Goal: Obtain resource: Download file/media

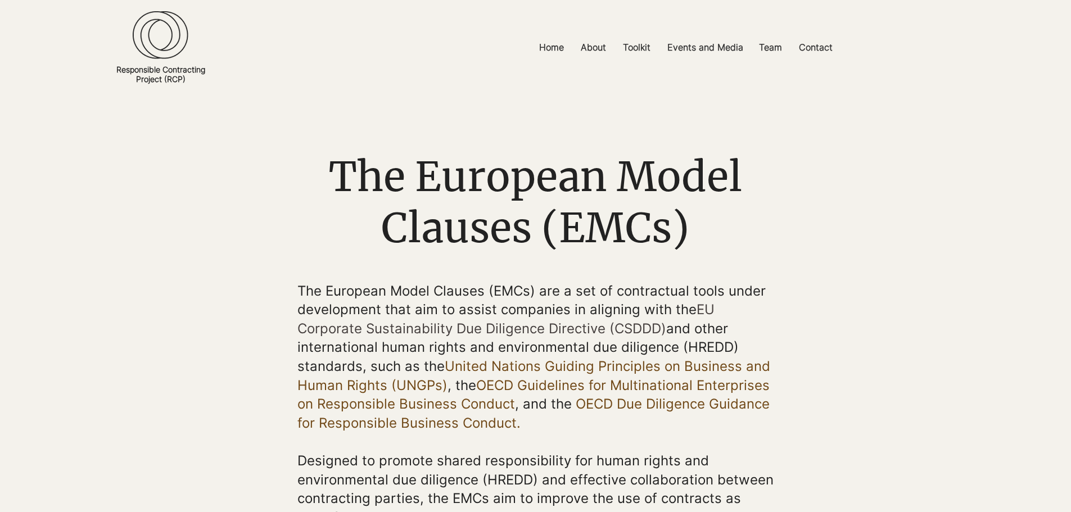
click at [404, 177] on span "The European Model Clauses (EMCs)" at bounding box center [535, 202] width 413 height 102
click at [551, 40] on p "Home" at bounding box center [551, 47] width 36 height 25
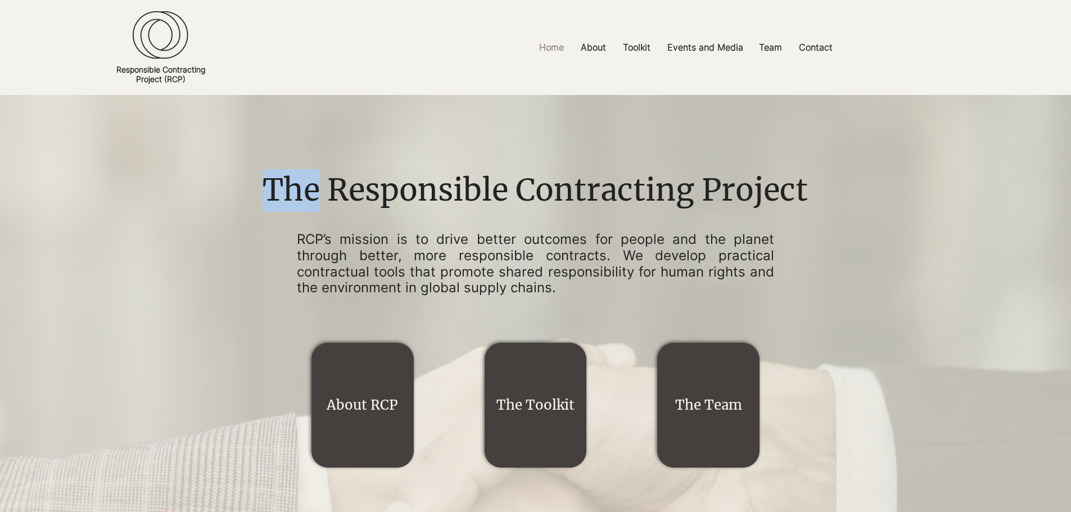
drag, startPoint x: 320, startPoint y: 184, endPoint x: 856, endPoint y: 202, distance: 536.0
click at [856, 202] on div "The Responsible Contracting Project RCP’s mission is to drive better outcomes f…" at bounding box center [535, 304] width 1071 height 419
click at [590, 42] on p "About" at bounding box center [593, 47] width 37 height 25
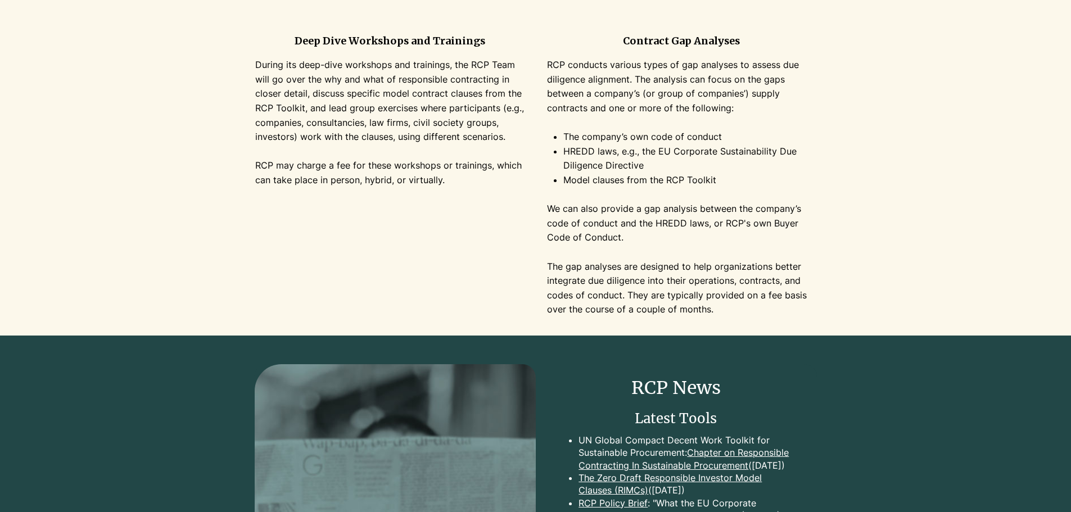
scroll to position [1518, 0]
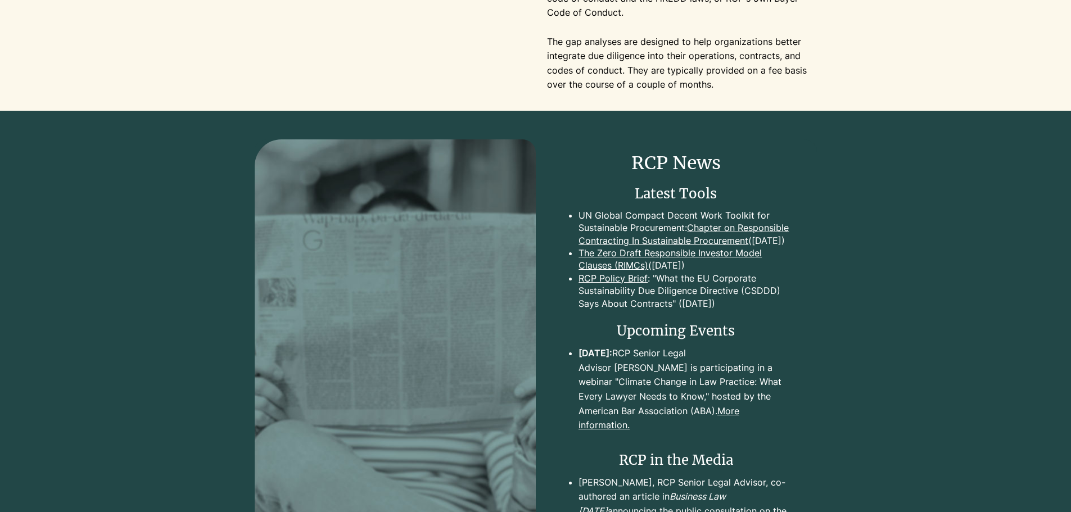
click at [601, 244] on link "Chapter on Responsible Contracting In Sustainable Procurement" at bounding box center [683, 234] width 210 height 24
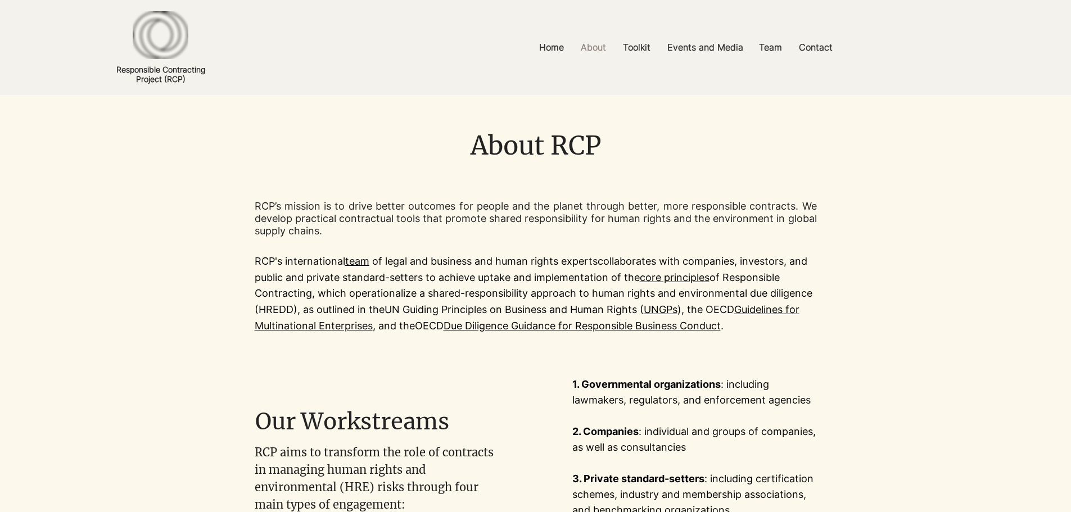
scroll to position [1518, 0]
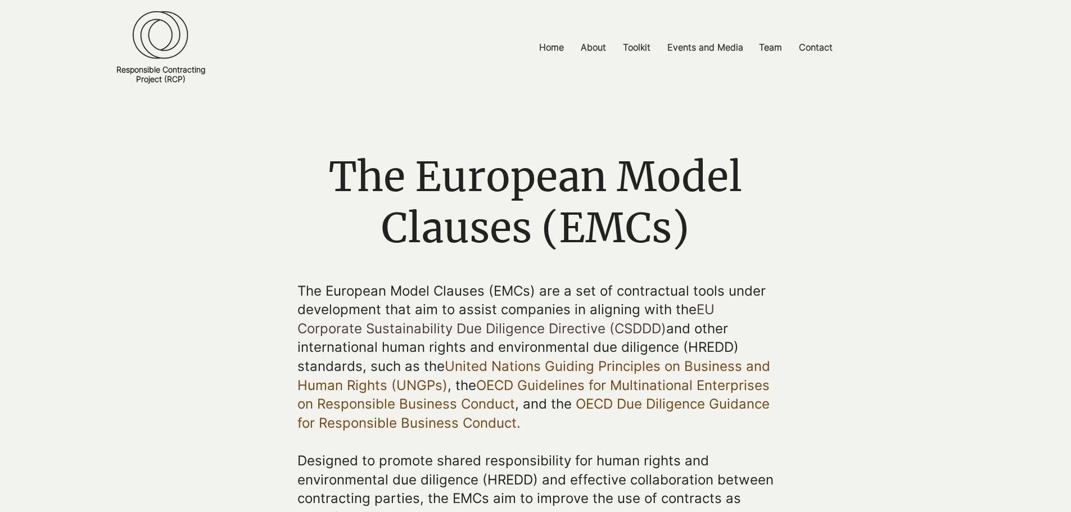
click at [143, 83] on link "Responsible Contracting Project (RCP)" at bounding box center [160, 74] width 89 height 19
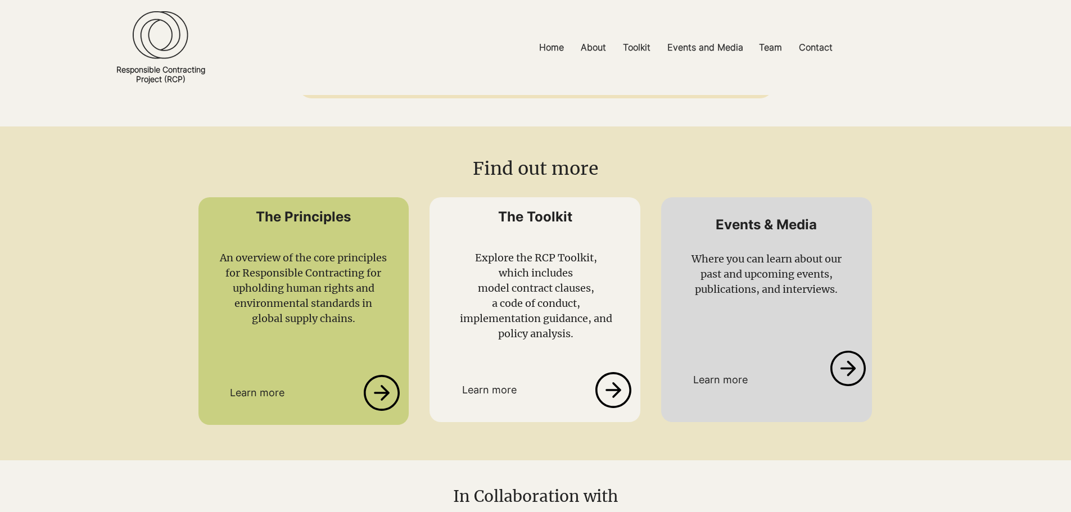
scroll to position [956, 0]
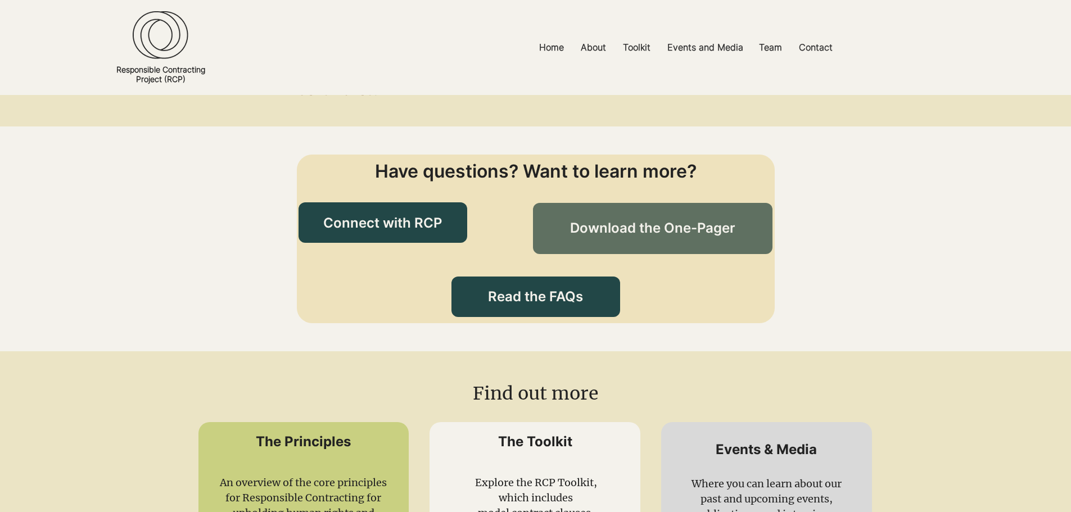
click at [596, 219] on span "Download the One-Pager" at bounding box center [652, 228] width 165 height 19
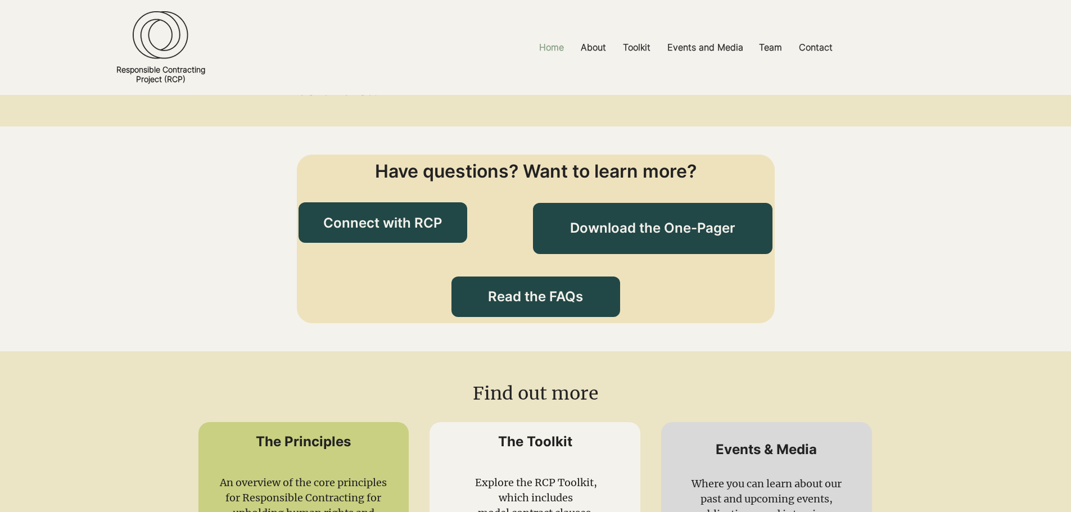
click at [546, 45] on p "Home" at bounding box center [551, 47] width 36 height 25
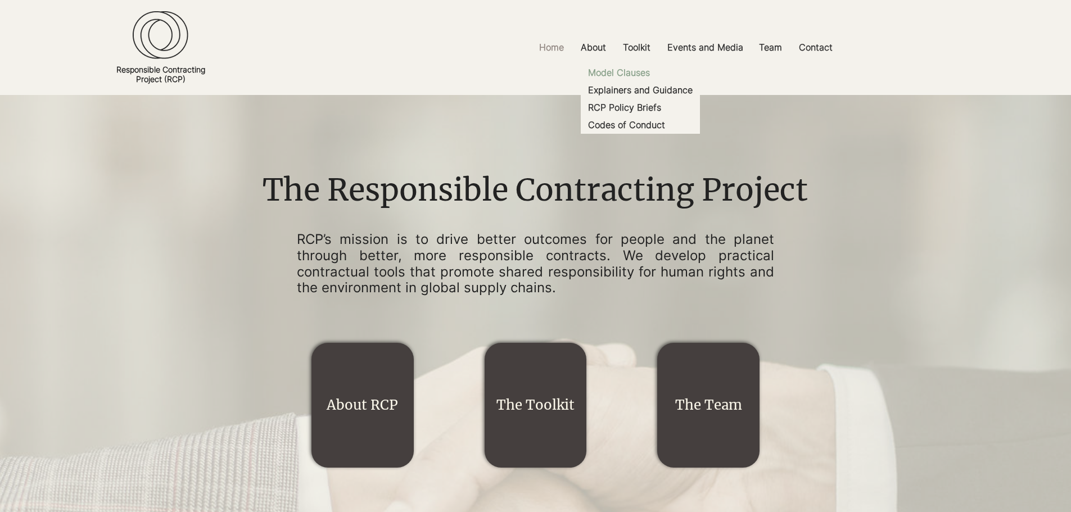
click at [633, 67] on p "Model Clauses" at bounding box center [618, 72] width 71 height 17
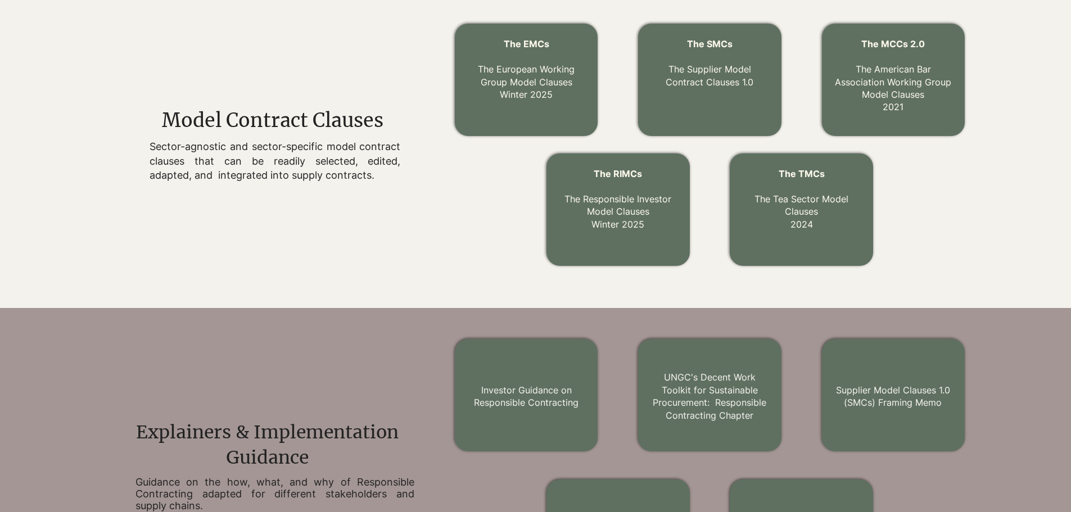
scroll to position [337, 0]
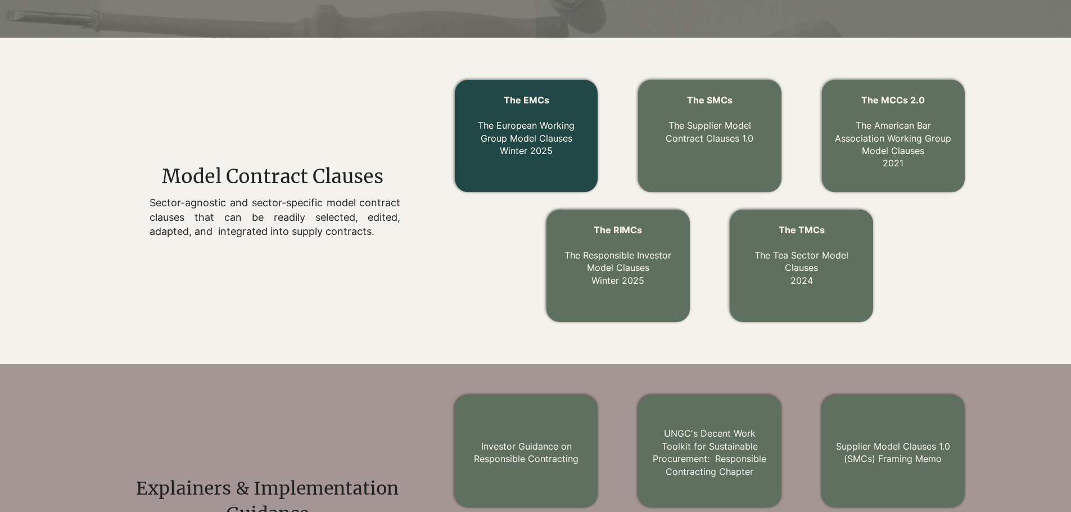
click at [539, 142] on link "The EMCs The European Working Group Model Clauses Winter 2025" at bounding box center [526, 125] width 97 height 62
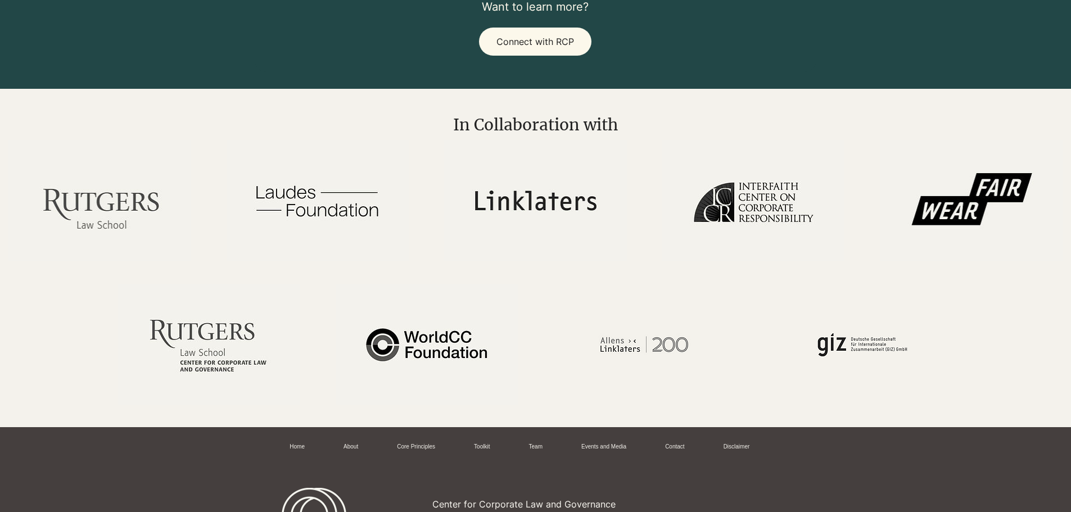
scroll to position [2353, 0]
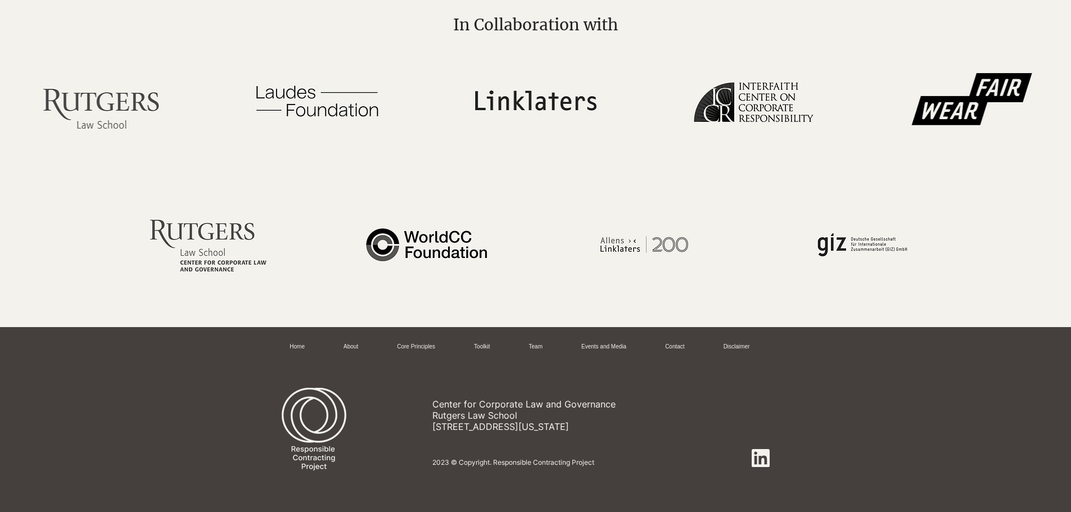
drag, startPoint x: 433, startPoint y: 401, endPoint x: 566, endPoint y: 426, distance: 135.6
click at [566, 426] on div "Center for Corporate Law and Governance [GEOGRAPHIC_DATA] [STREET_ADDRESS][US_S…" at bounding box center [560, 416] width 256 height 34
click at [521, 396] on div at bounding box center [531, 433] width 499 height 129
